Goal: Transaction & Acquisition: Purchase product/service

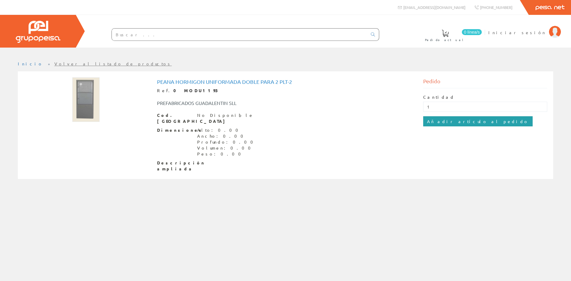
type input "1"
click at [446, 120] on input "Añadir artículo al pedido" at bounding box center [479, 121] width 110 height 10
